Goal: Task Accomplishment & Management: Manage account settings

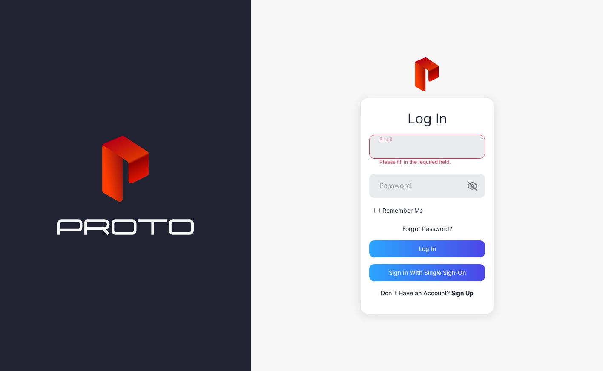
type input "**********"
click at [420, 247] on div "Log in" at bounding box center [427, 249] width 17 height 7
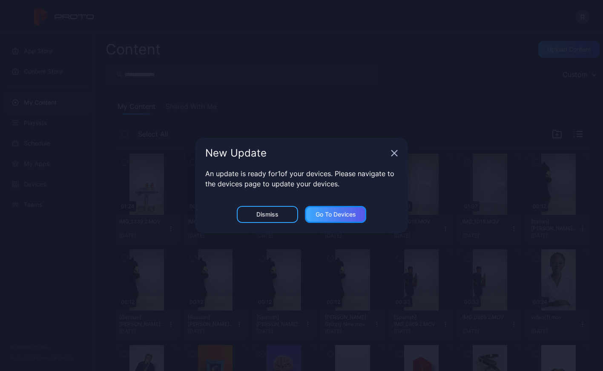
click at [319, 212] on div "Go to devices" at bounding box center [336, 214] width 40 height 7
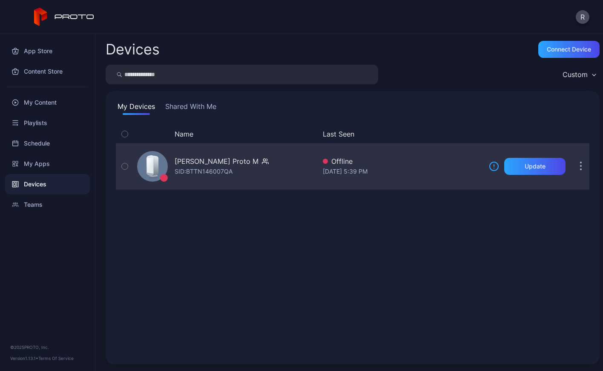
click at [186, 170] on div "SID: BTTN146007QA" at bounding box center [204, 172] width 58 height 10
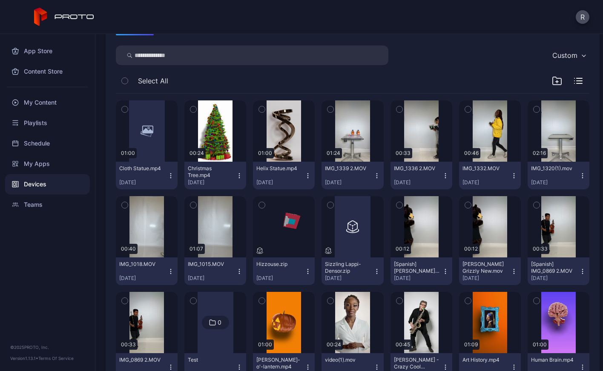
scroll to position [112, 0]
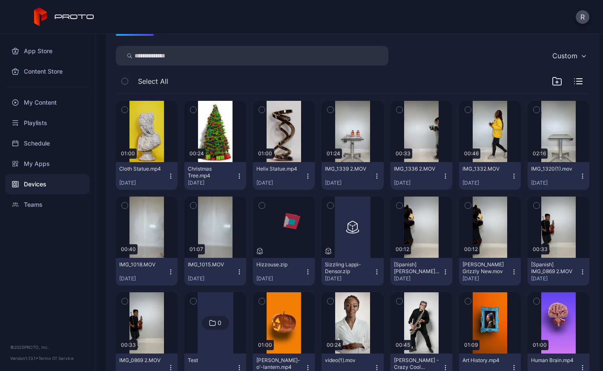
click at [446, 176] on icon "button" at bounding box center [445, 176] width 0 height 0
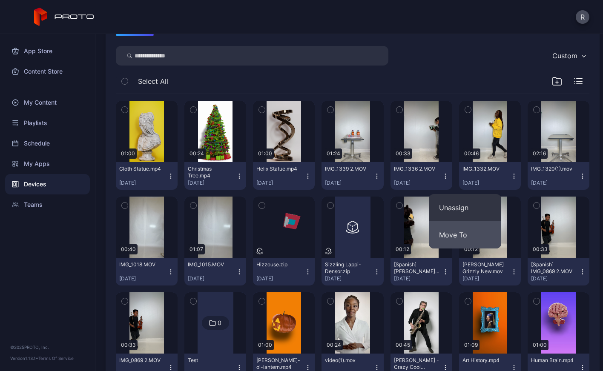
click at [452, 237] on button "Move To" at bounding box center [465, 235] width 72 height 27
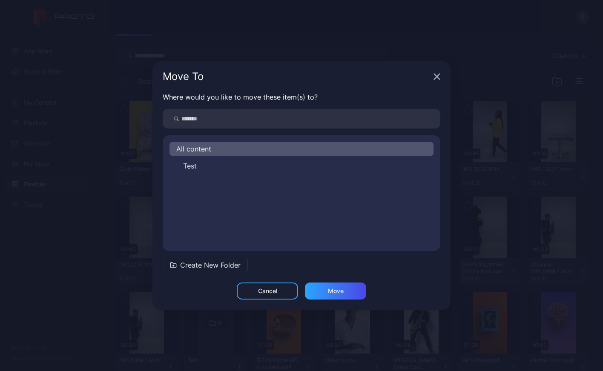
click at [435, 78] on icon "button" at bounding box center [437, 77] width 6 height 6
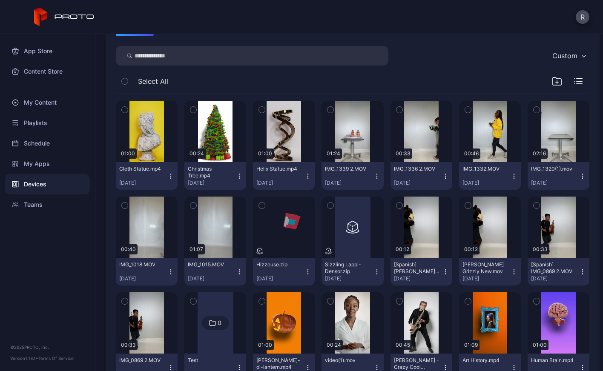
click at [380, 176] on icon "button" at bounding box center [377, 176] width 7 height 7
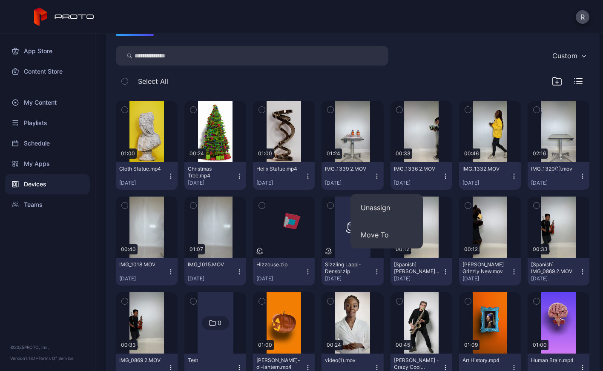
click at [380, 176] on icon "button" at bounding box center [377, 176] width 7 height 7
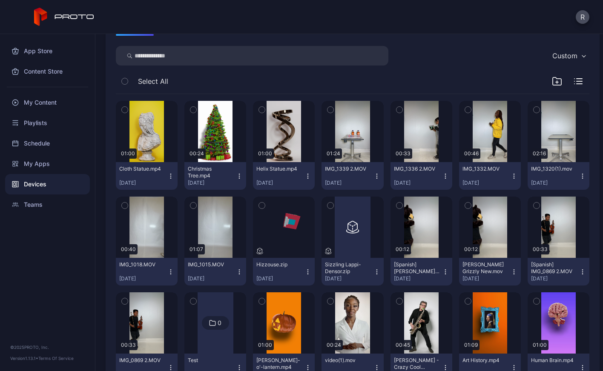
click at [451, 50] on div "Custom" at bounding box center [353, 56] width 474 height 20
click at [21, 180] on div "Devices" at bounding box center [47, 184] width 85 height 20
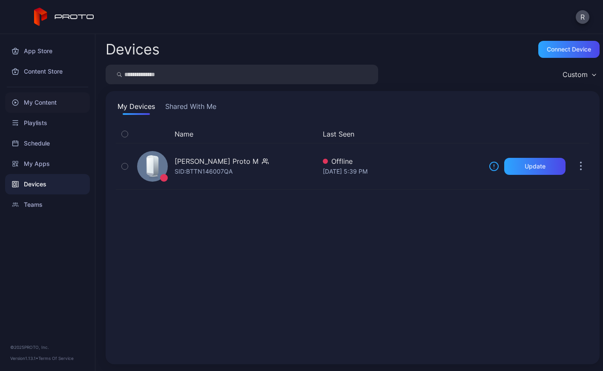
click at [51, 105] on div "My Content" at bounding box center [47, 102] width 85 height 20
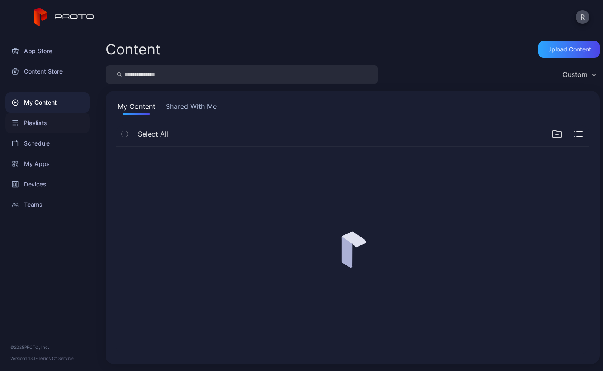
click at [43, 120] on div "Playlists" at bounding box center [47, 123] width 85 height 20
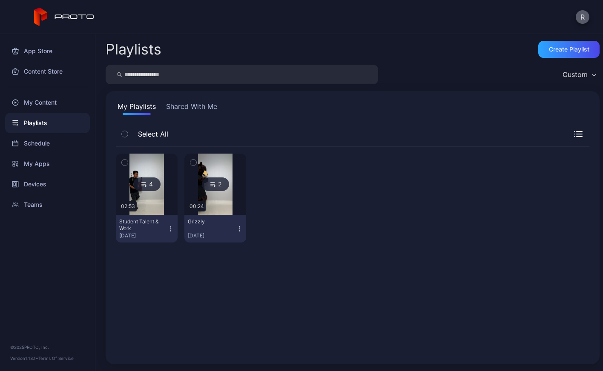
click at [582, 17] on button "R" at bounding box center [583, 17] width 14 height 14
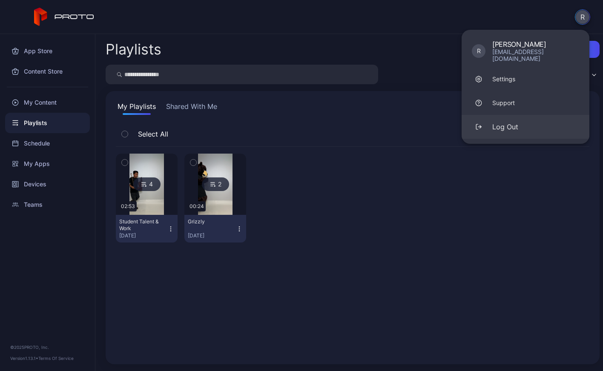
click at [502, 126] on button "Log Out" at bounding box center [526, 127] width 128 height 24
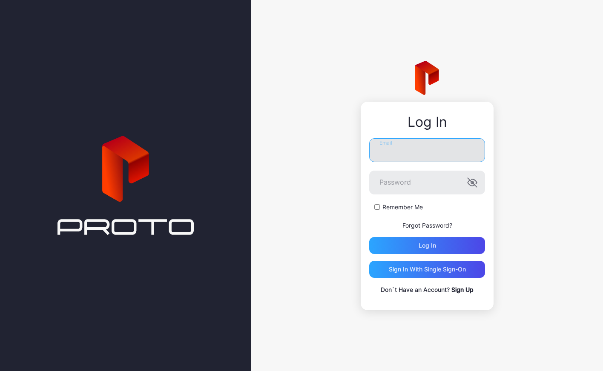
click at [409, 159] on input "Email" at bounding box center [427, 150] width 116 height 24
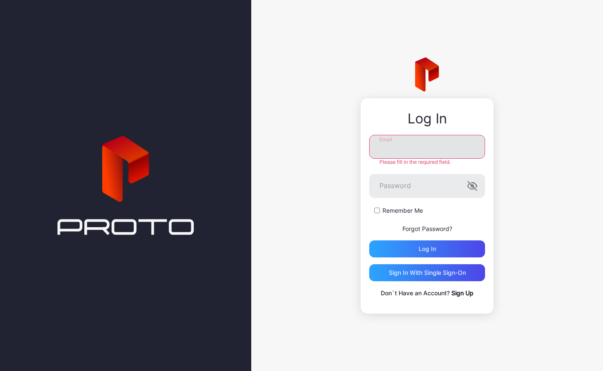
type input "**********"
click at [411, 195] on form "**********" at bounding box center [427, 196] width 116 height 123
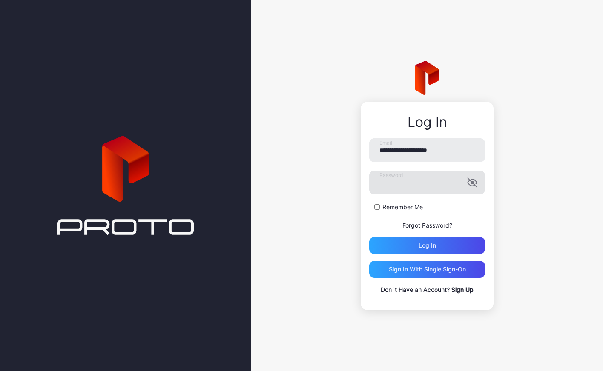
click at [473, 186] on icon "button" at bounding box center [471, 184] width 7 height 6
click at [424, 155] on input "Email" at bounding box center [427, 150] width 116 height 24
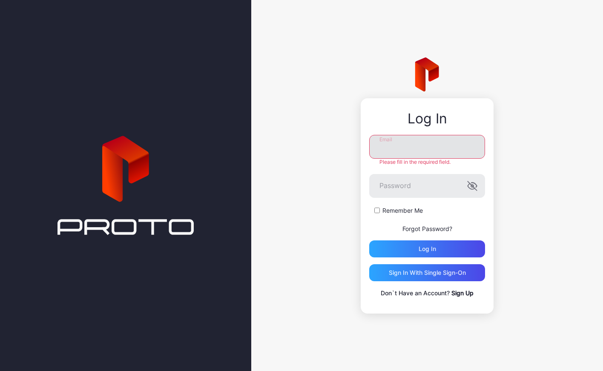
type input "**********"
click at [389, 247] on div "Log in" at bounding box center [427, 249] width 116 height 17
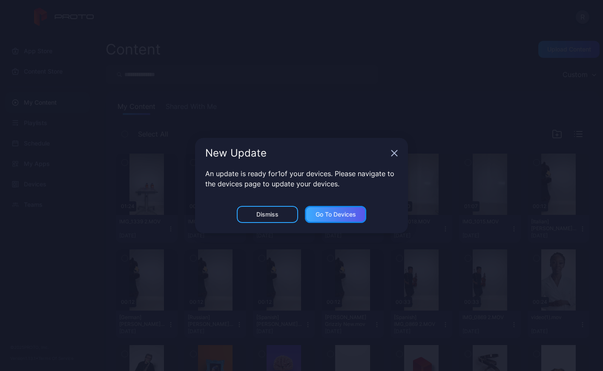
click at [349, 220] on div "Go to devices" at bounding box center [335, 214] width 61 height 17
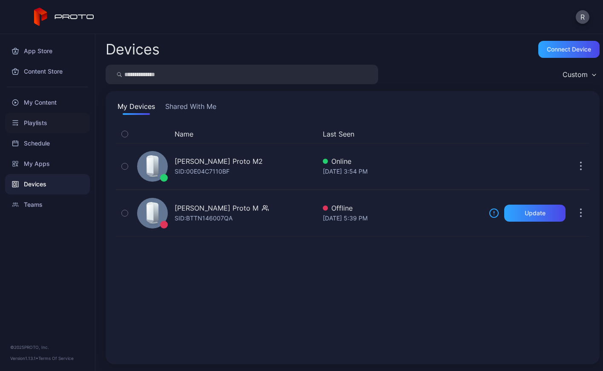
click at [40, 120] on div "Playlists" at bounding box center [47, 123] width 85 height 20
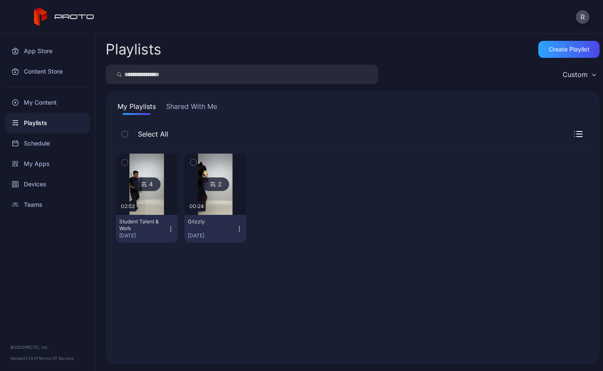
click at [174, 228] on icon "button" at bounding box center [170, 229] width 7 height 7
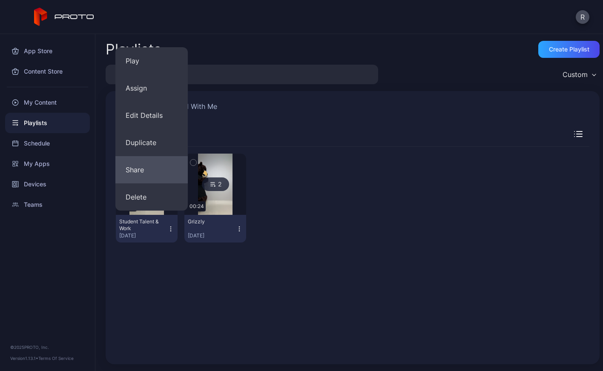
click at [154, 169] on button "Share" at bounding box center [151, 169] width 72 height 27
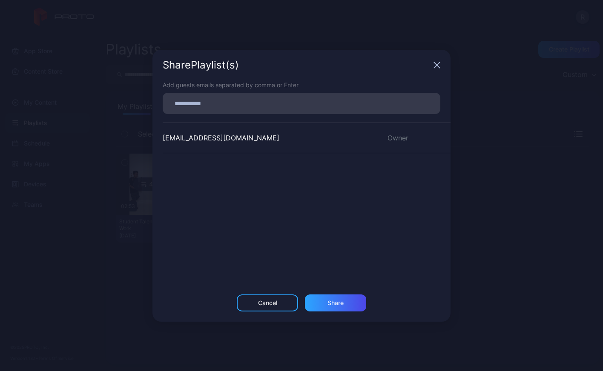
click at [435, 67] on icon "button" at bounding box center [437, 65] width 7 height 7
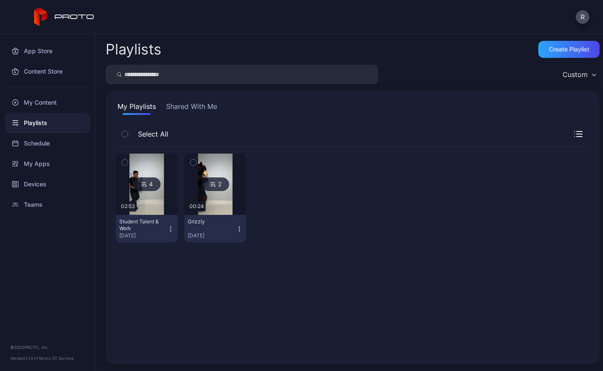
click at [128, 160] on button "button" at bounding box center [125, 163] width 18 height 18
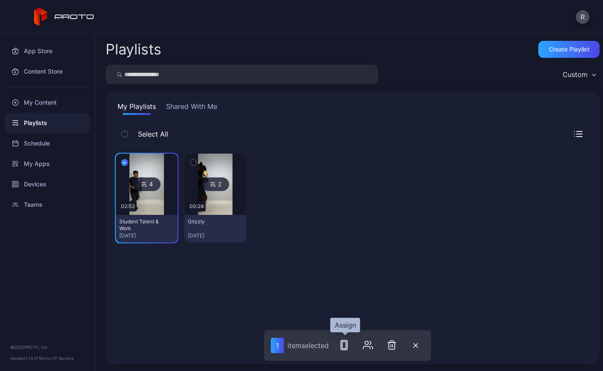
click at [347, 348] on icon "button" at bounding box center [344, 345] width 10 height 10
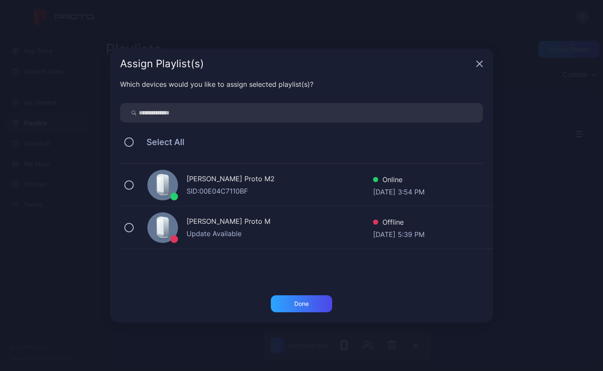
click at [124, 187] on div "[PERSON_NAME] Proto M2 SID: 00E04C7110BF Online [DATE] 3:54 PM" at bounding box center [306, 185] width 373 height 43
click at [313, 304] on div "Done" at bounding box center [301, 304] width 61 height 17
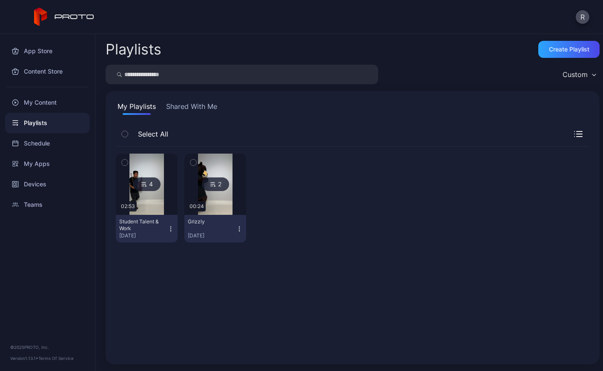
click at [41, 121] on div "Playlists" at bounding box center [47, 123] width 85 height 20
